Goal: Task Accomplishment & Management: Use online tool/utility

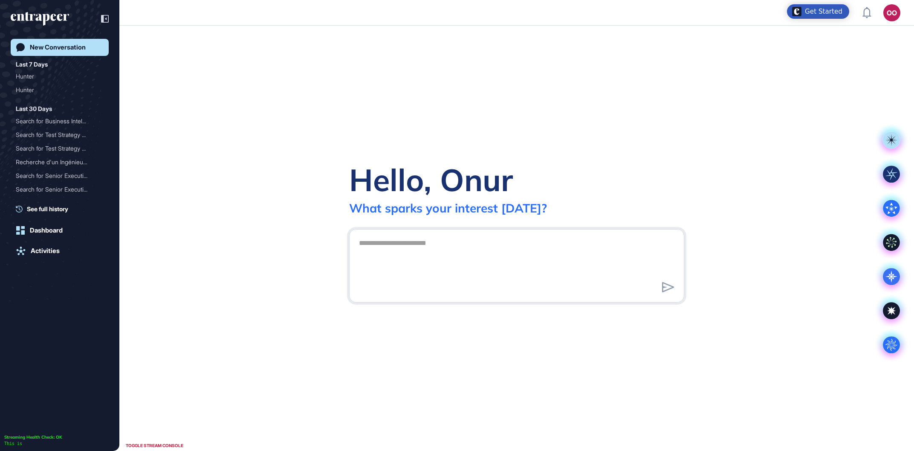
scroll to position [0, 0]
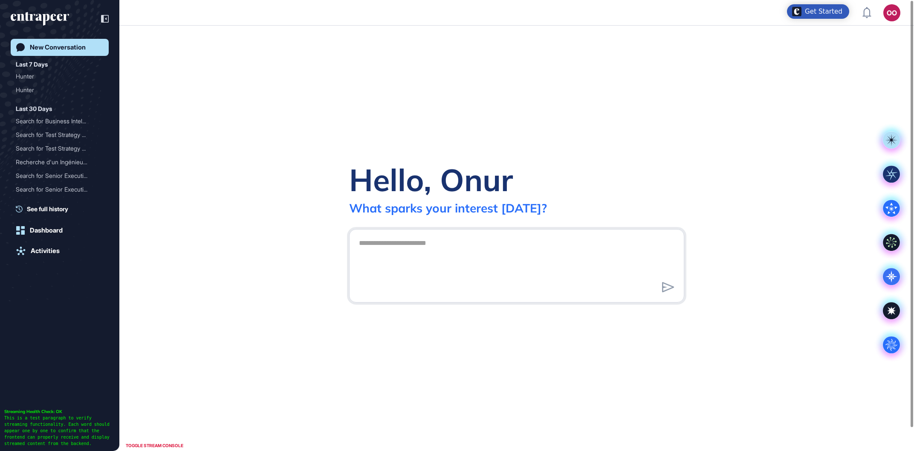
click at [885, 15] on div "OO" at bounding box center [892, 12] width 17 height 17
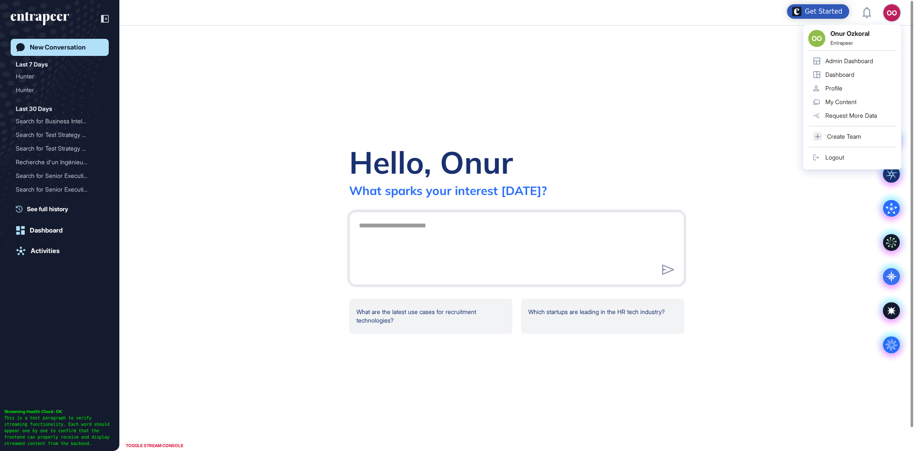
click at [857, 57] on link "Admin Dashboard" at bounding box center [852, 61] width 88 height 14
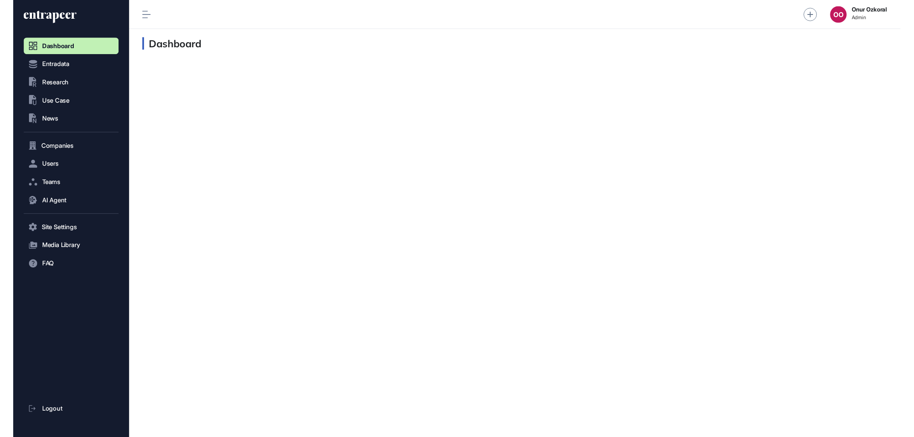
scroll to position [0, 0]
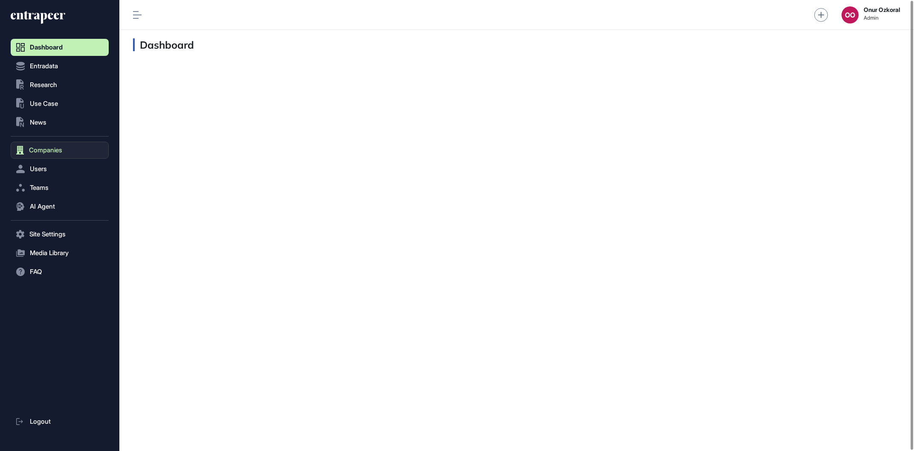
click at [53, 158] on button "Companies" at bounding box center [60, 150] width 98 height 17
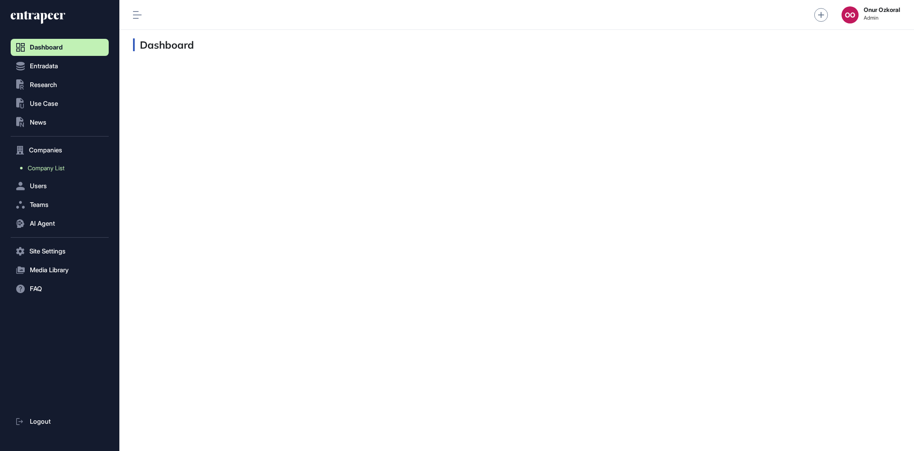
click at [64, 169] on span "Company List" at bounding box center [46, 168] width 37 height 7
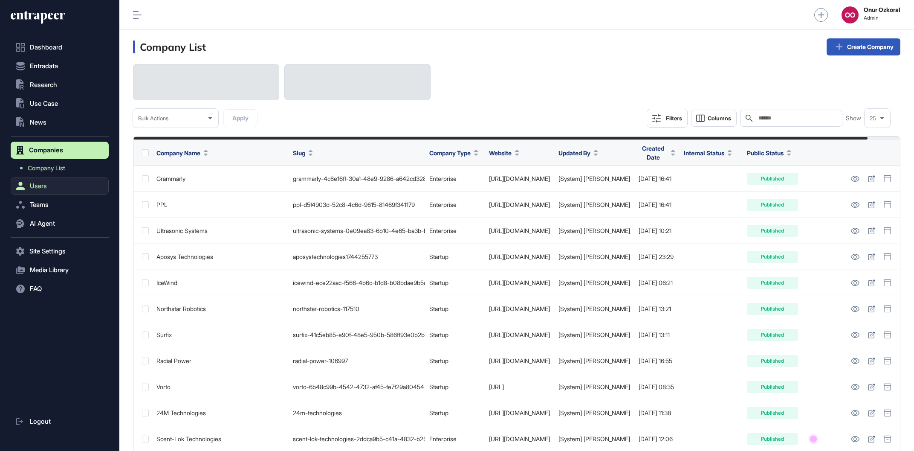
click at [56, 188] on button "Users" at bounding box center [60, 185] width 98 height 17
click at [53, 190] on link "User List" at bounding box center [62, 186] width 94 height 15
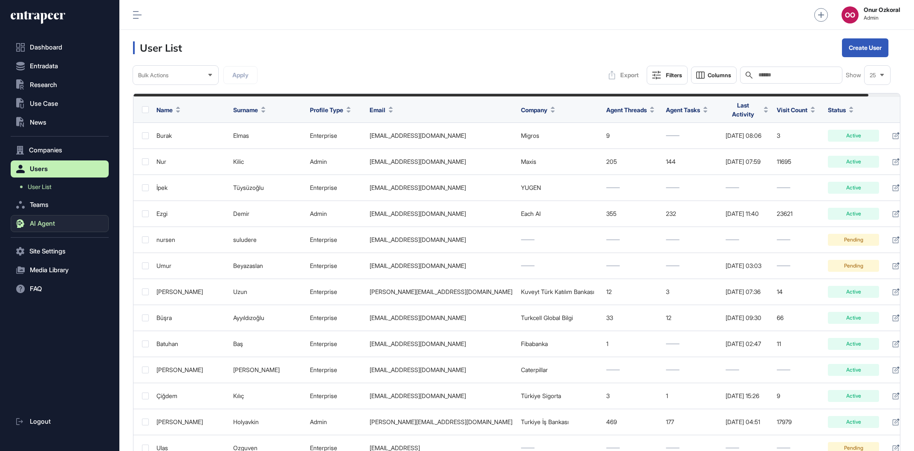
click at [56, 225] on button "AI Agent" at bounding box center [60, 223] width 98 height 17
click at [60, 241] on link "Messages" at bounding box center [62, 239] width 94 height 15
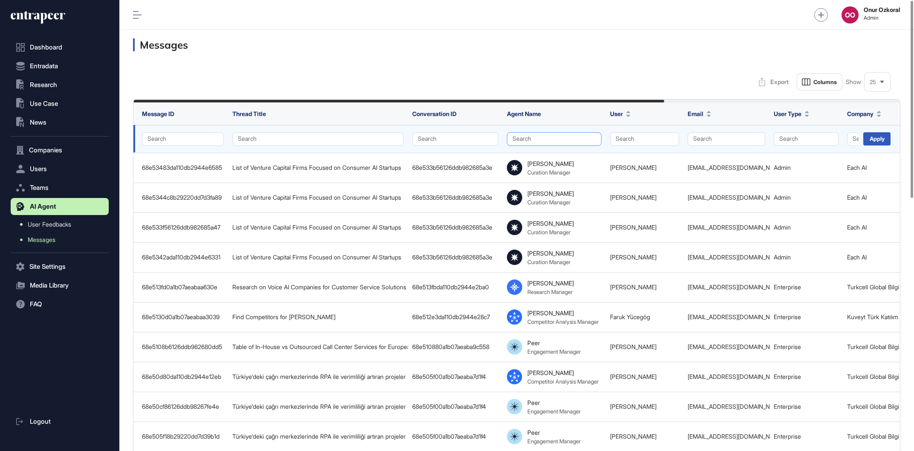
click at [585, 134] on button "Search" at bounding box center [554, 139] width 95 height 14
click at [551, 163] on div "Hunter" at bounding box center [552, 167] width 78 height 12
click at [876, 137] on div "Apply" at bounding box center [876, 138] width 27 height 13
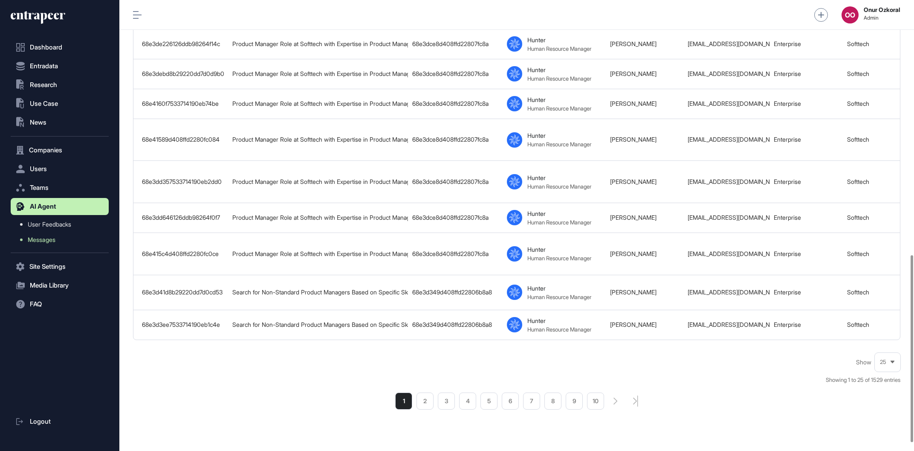
scroll to position [631, 0]
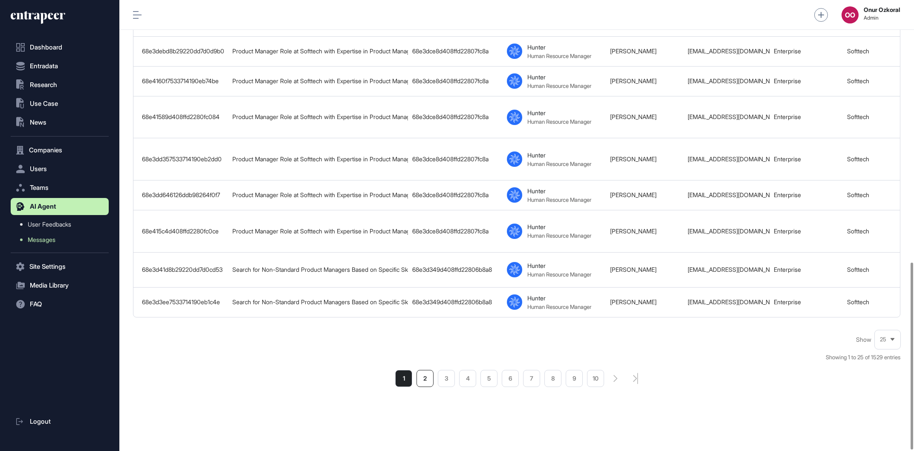
click at [423, 379] on li "2" at bounding box center [425, 378] width 17 height 17
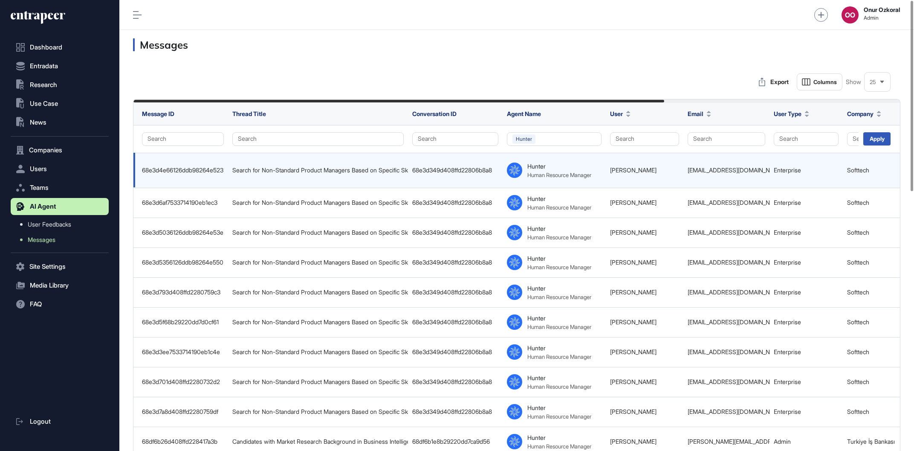
click at [469, 168] on div "68e3d349d408ffd22806b8a8" at bounding box center [455, 170] width 86 height 7
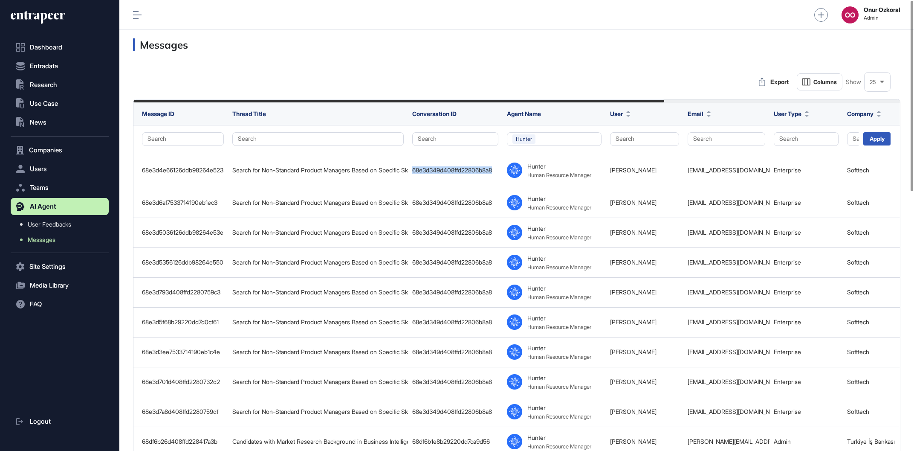
copy div "68e3d349d408ffd22806b8a8"
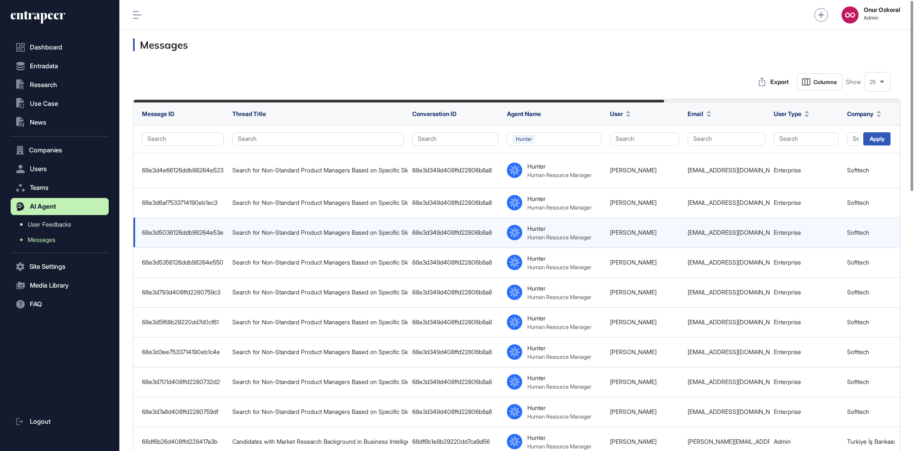
scroll to position [614, 0]
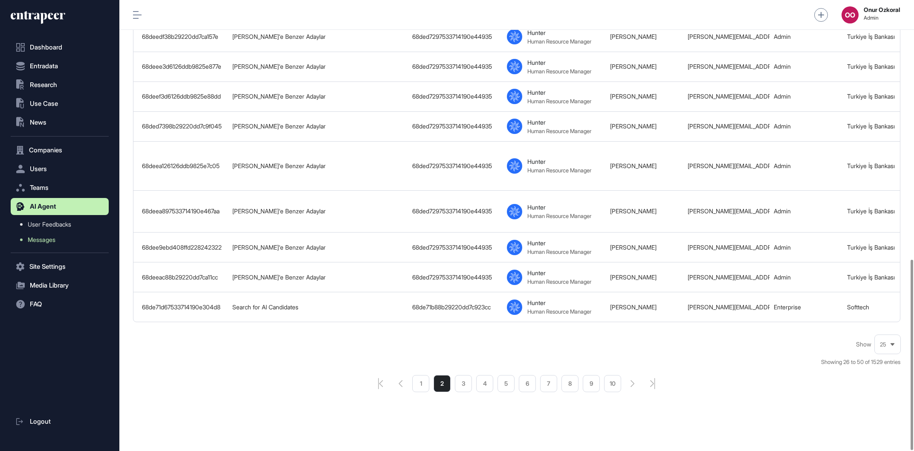
drag, startPoint x: 620, startPoint y: 175, endPoint x: 621, endPoint y: 472, distance: 296.8
click at [423, 380] on li "1" at bounding box center [420, 383] width 17 height 17
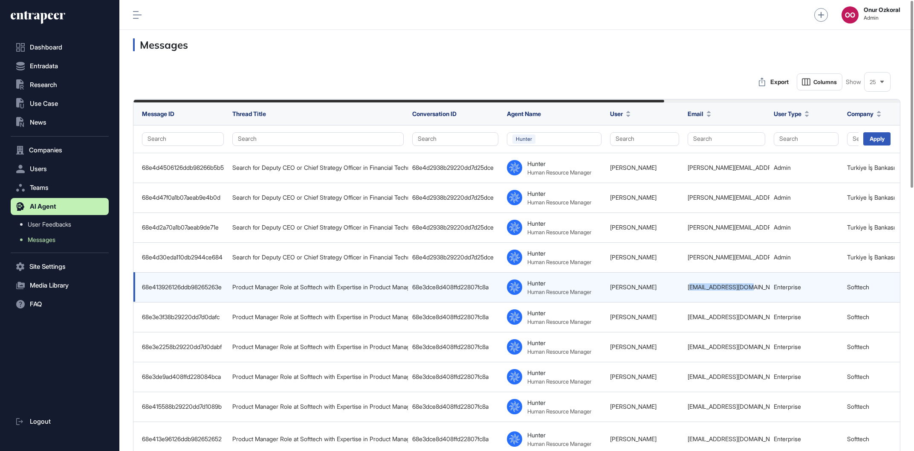
drag, startPoint x: 690, startPoint y: 284, endPoint x: 747, endPoint y: 287, distance: 56.3
click at [747, 287] on div "nursen.ozabaci@softtech.com.tr" at bounding box center [727, 287] width 78 height 7
click at [748, 287] on div "nursen.ozabaci@softtech.com.tr" at bounding box center [727, 287] width 78 height 7
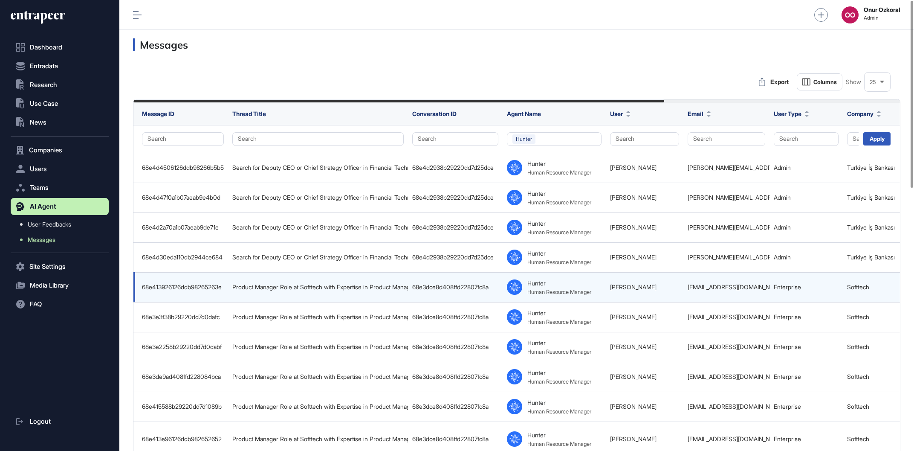
click at [481, 290] on td "68e3dce8d408ffd22807fc8a" at bounding box center [455, 287] width 95 height 30
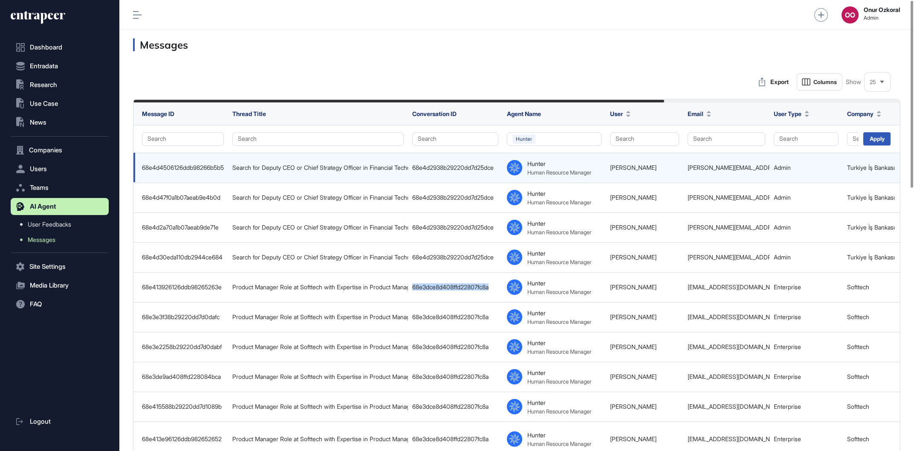
copy div "68e3dce8d408ffd22807fc8a"
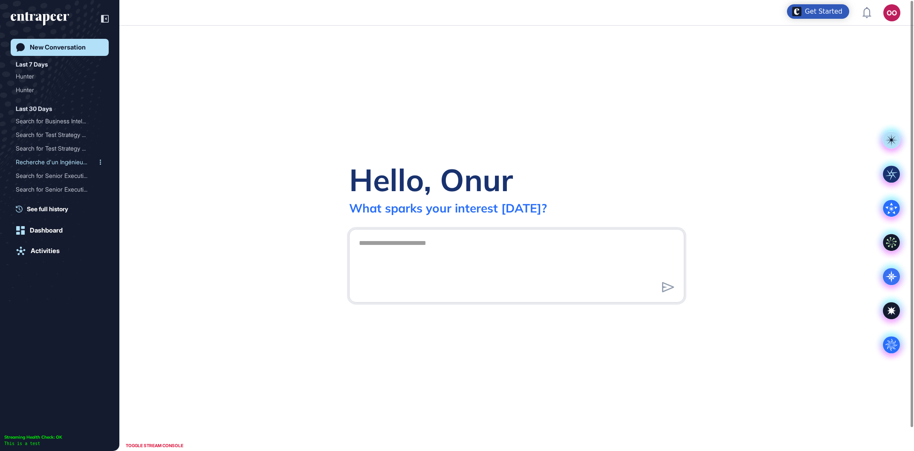
scroll to position [0, 0]
click at [70, 120] on div "Search for Business Intel..." at bounding box center [56, 121] width 81 height 14
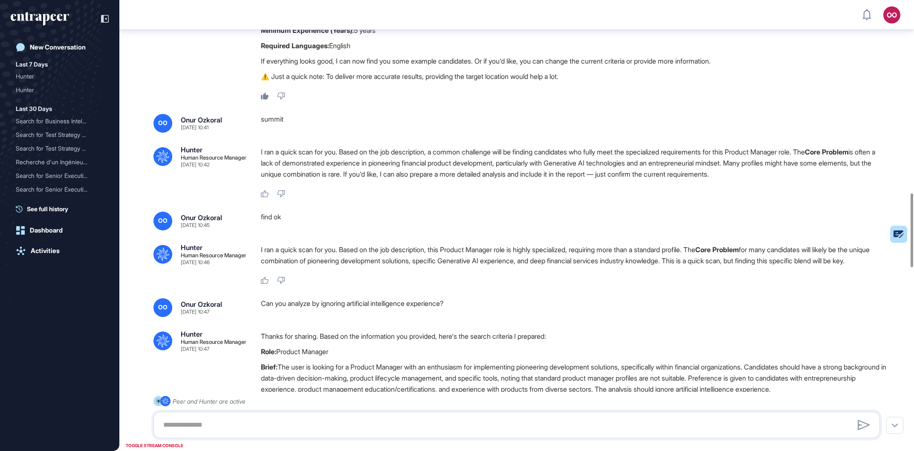
scroll to position [1176, 0]
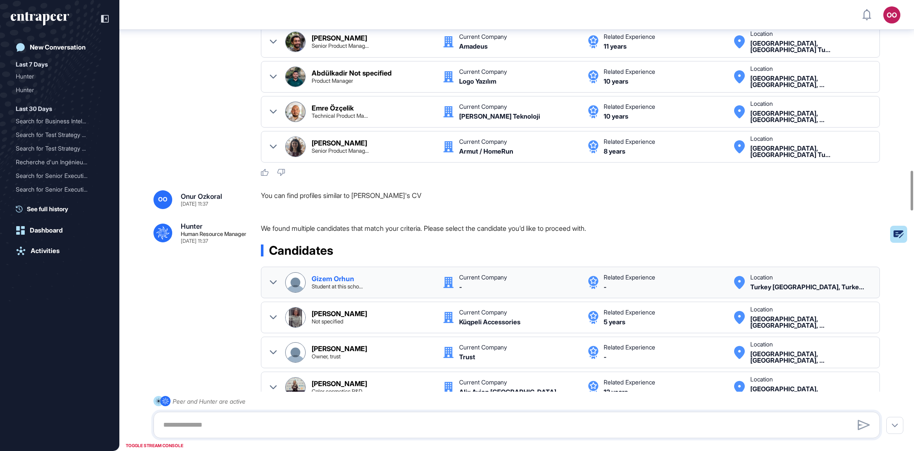
scroll to position [1946, 0]
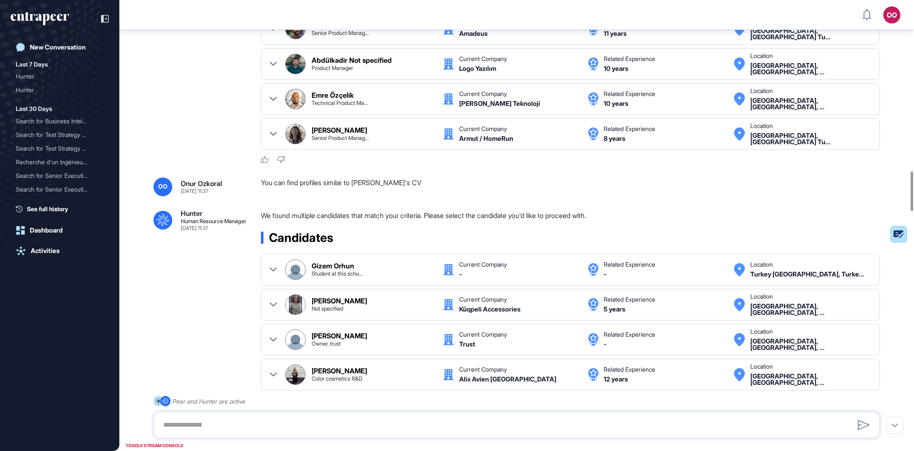
click at [496, 225] on div "We found multiple candidates that match your criteria. Please select the candid…" at bounding box center [574, 217] width 626 height 15
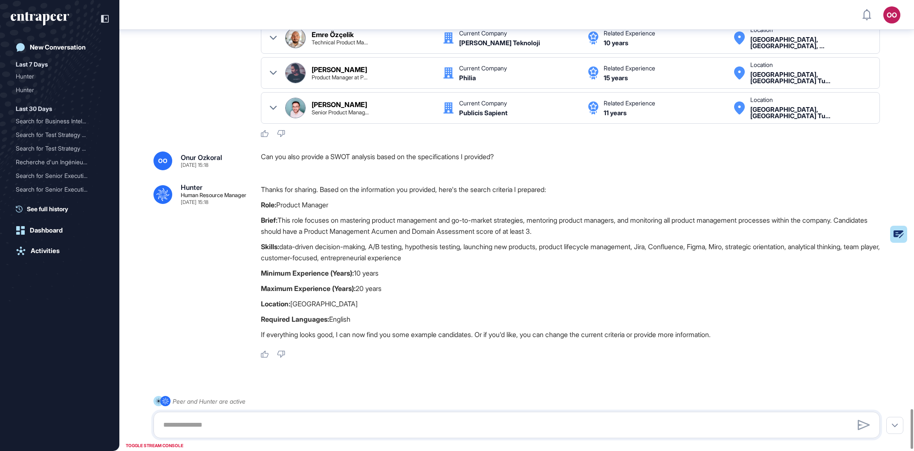
scroll to position [4675, 0]
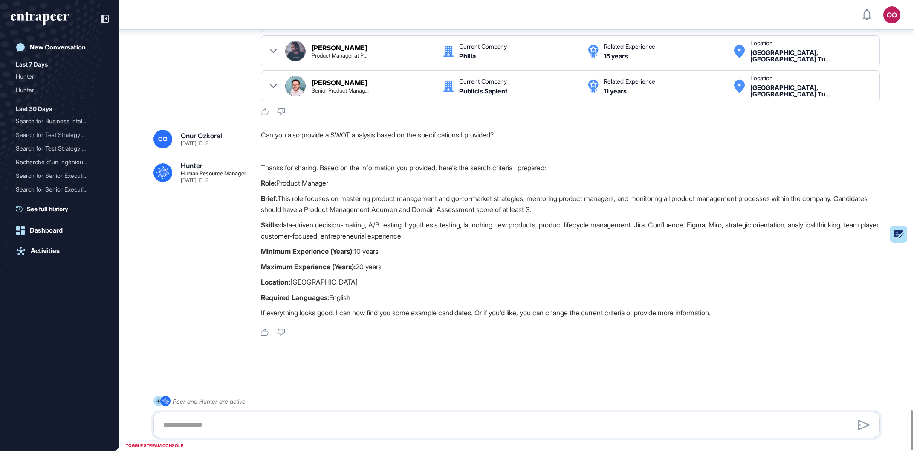
click at [404, 311] on p "If everything looks good, I can now find you some example candidates. Or if you…" at bounding box center [574, 312] width 626 height 11
drag, startPoint x: 338, startPoint y: 136, endPoint x: 382, endPoint y: 135, distance: 44.8
click at [382, 135] on div "Can you also provide a SWOT analysis based on the specifications I provided?" at bounding box center [574, 139] width 626 height 19
copy div "SWOT analysis"
